Goal: Transaction & Acquisition: Purchase product/service

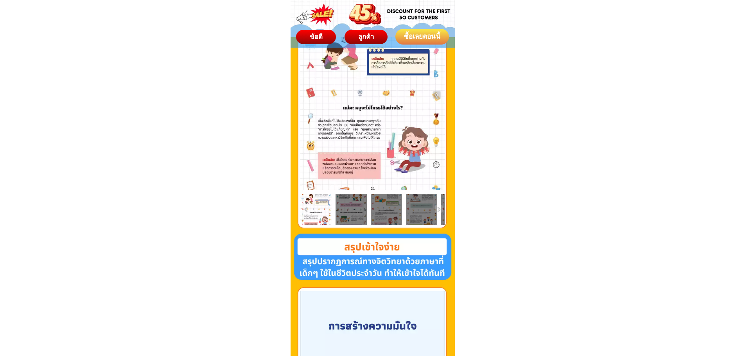
scroll to position [1369, 0]
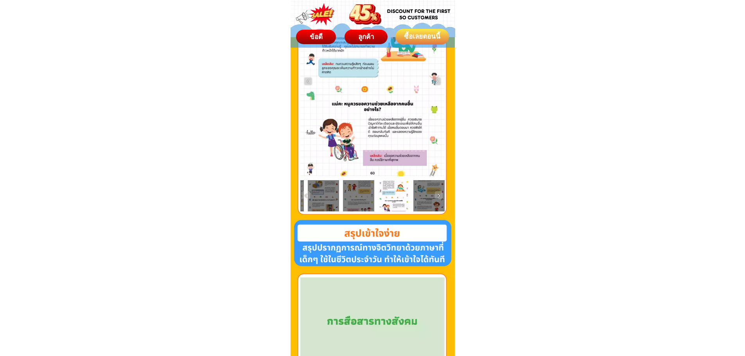
click at [361, 123] on div at bounding box center [372, 81] width 144 height 190
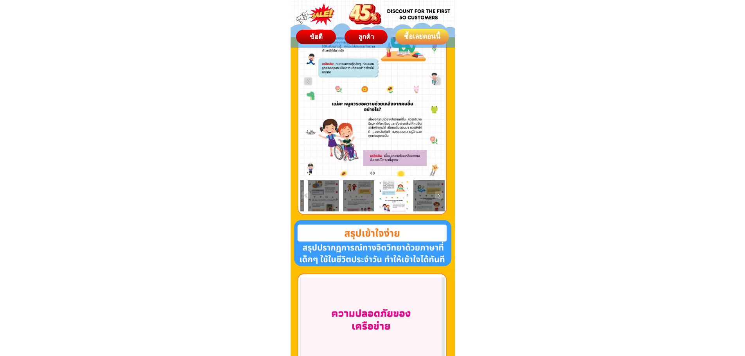
click at [361, 122] on div at bounding box center [372, 81] width 144 height 190
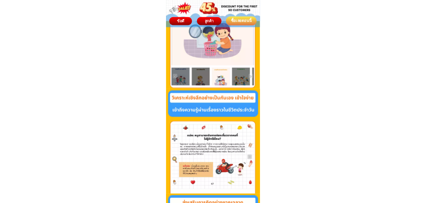
scroll to position [1799, 0]
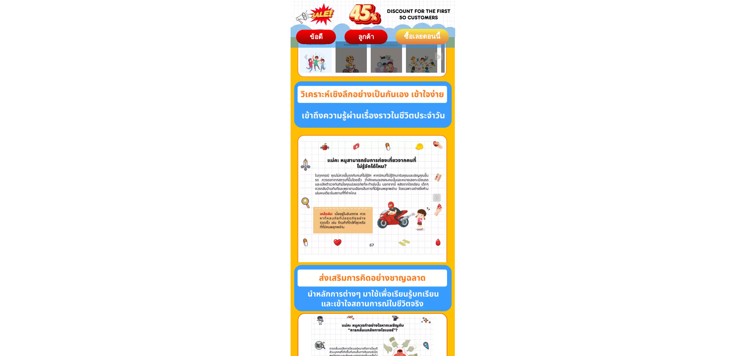
click at [400, 215] on div at bounding box center [372, 198] width 144 height 114
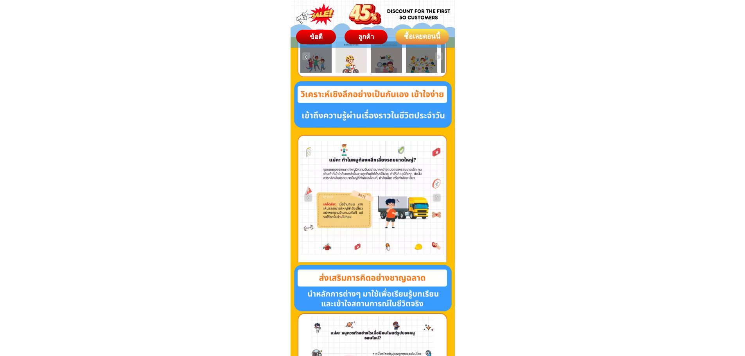
click at [339, 173] on div at bounding box center [372, 198] width 144 height 114
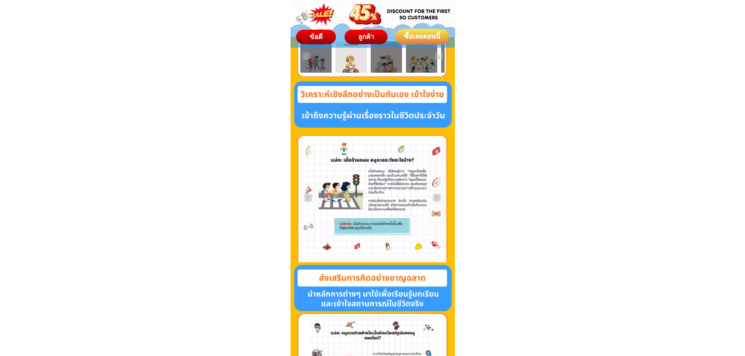
click at [339, 173] on div at bounding box center [372, 198] width 144 height 114
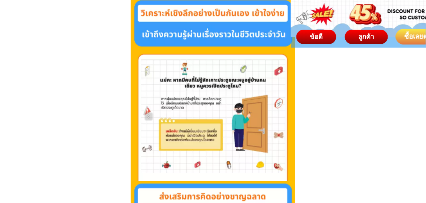
scroll to position [1889, 0]
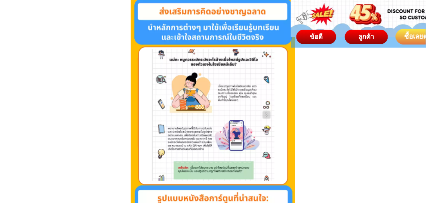
scroll to position [2067, 0]
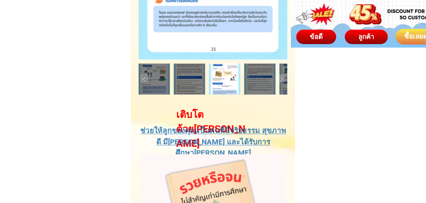
scroll to position [3230, 0]
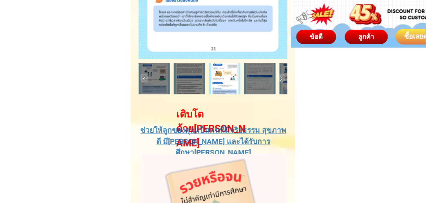
click at [280, 79] on img at bounding box center [281, 79] width 8 height 8
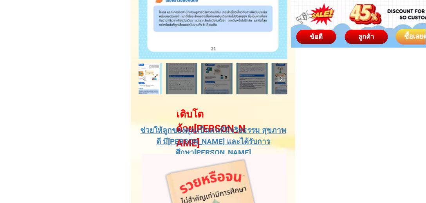
click at [280, 78] on img at bounding box center [281, 79] width 8 height 8
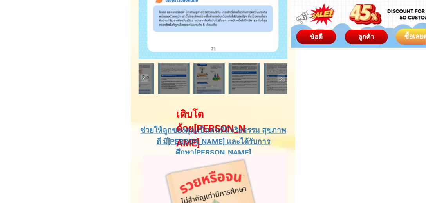
click at [205, 77] on div at bounding box center [208, 78] width 31 height 31
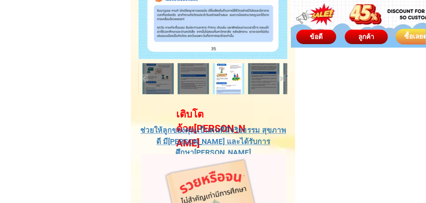
click at [146, 77] on img at bounding box center [144, 79] width 8 height 8
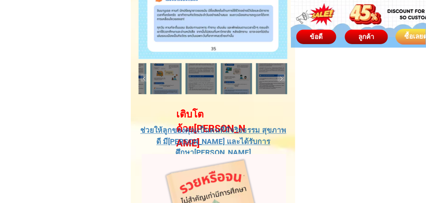
click at [146, 77] on img at bounding box center [144, 79] width 8 height 8
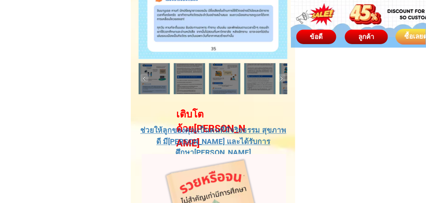
click at [146, 77] on img at bounding box center [144, 79] width 8 height 8
click at [156, 86] on div at bounding box center [153, 78] width 31 height 31
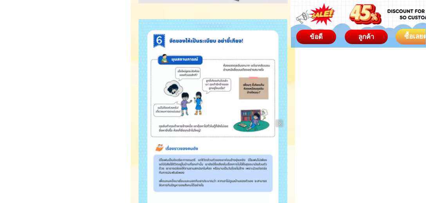
scroll to position [3051, 0]
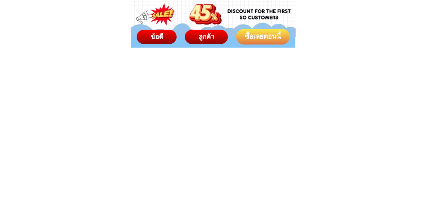
scroll to position [3051, 0]
